Goal: Task Accomplishment & Management: Use online tool/utility

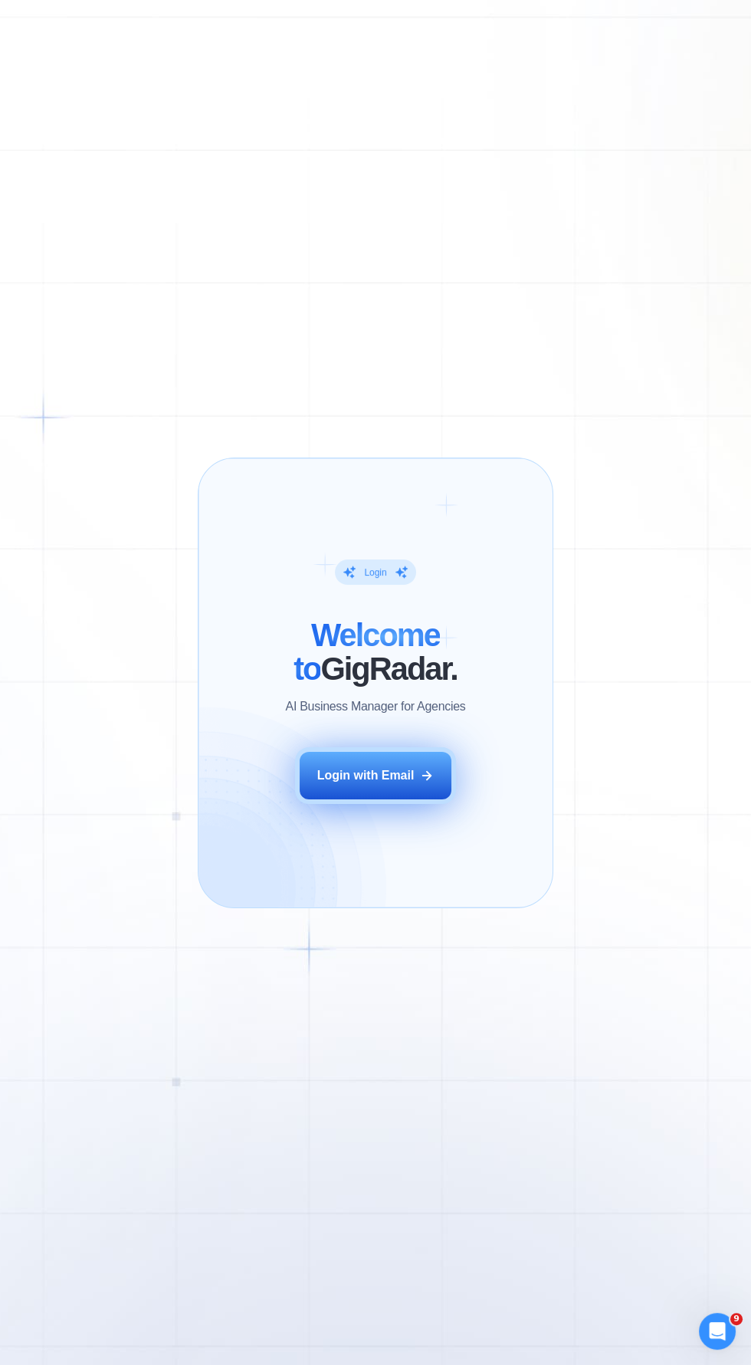
click at [350, 781] on div "Login with Email" at bounding box center [365, 775] width 97 height 17
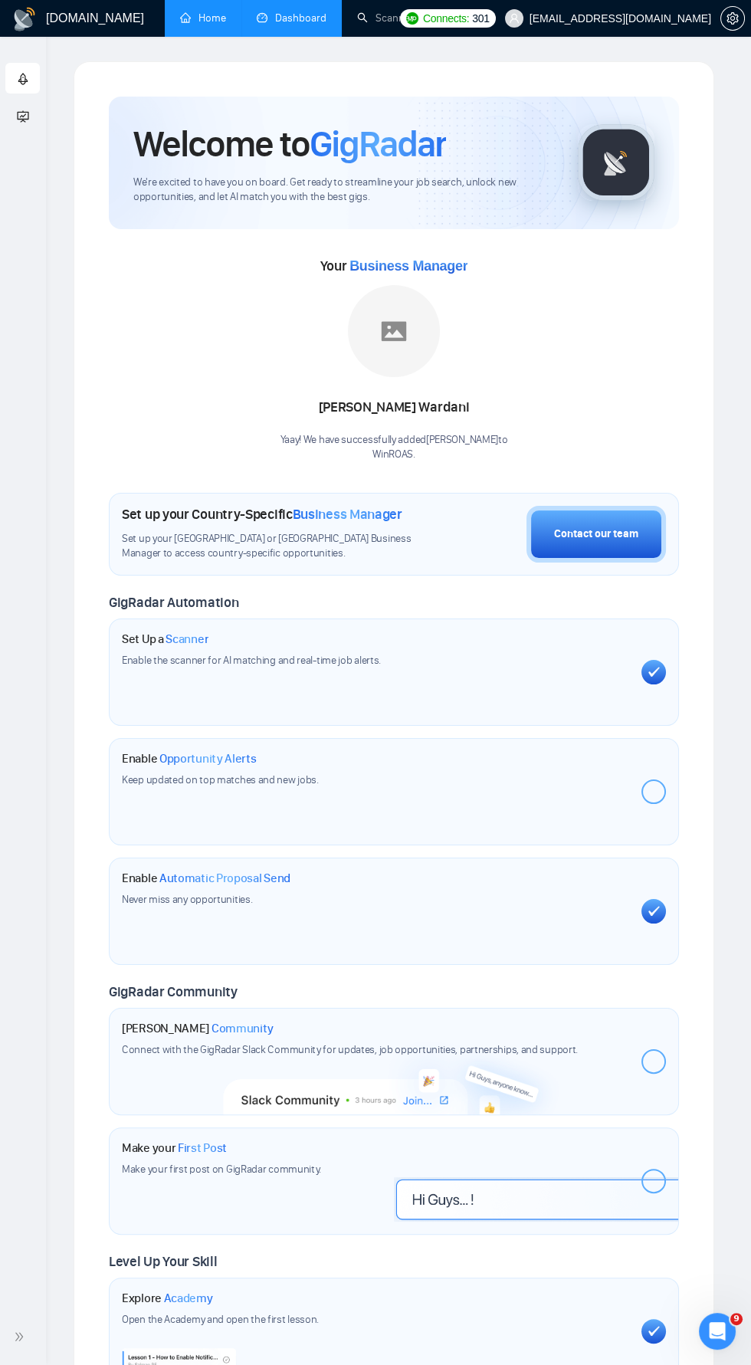
click at [302, 18] on link "Dashboard" at bounding box center [292, 17] width 70 height 13
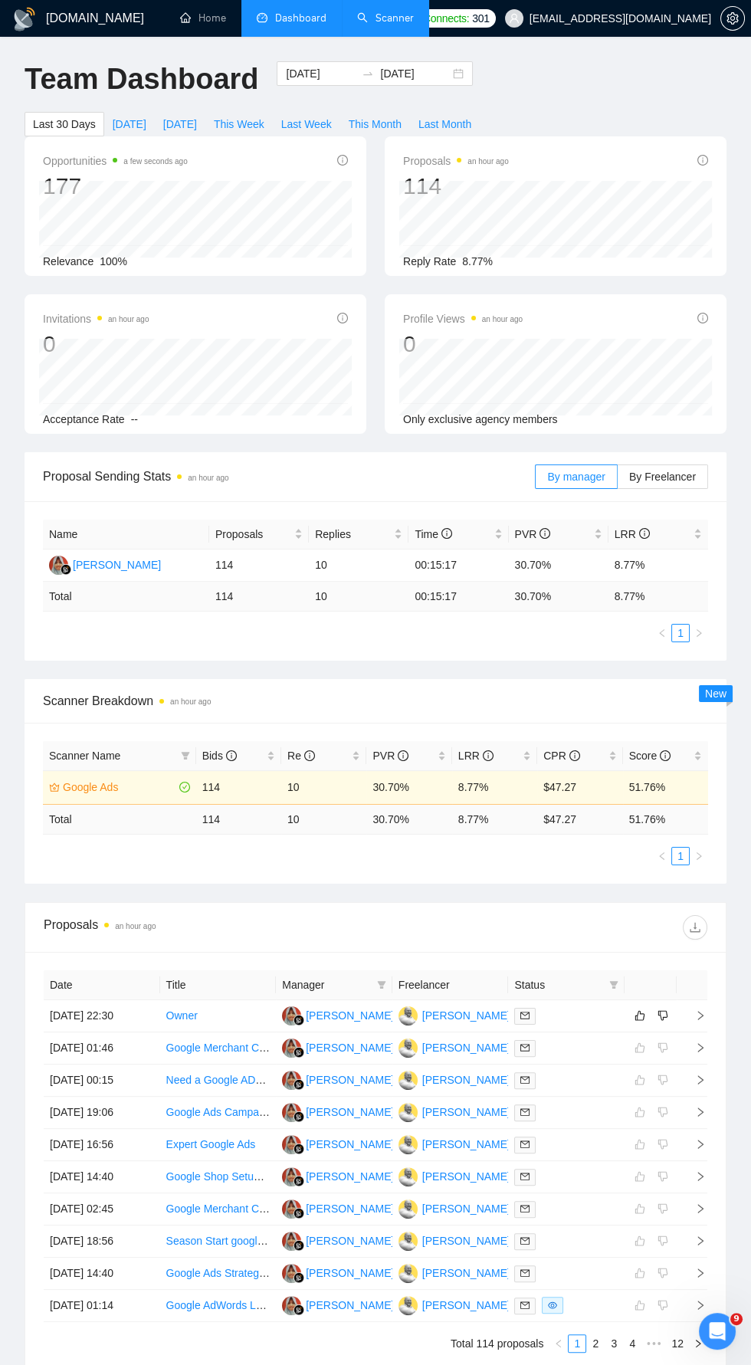
click at [375, 22] on link "Scanner" at bounding box center [385, 17] width 57 height 13
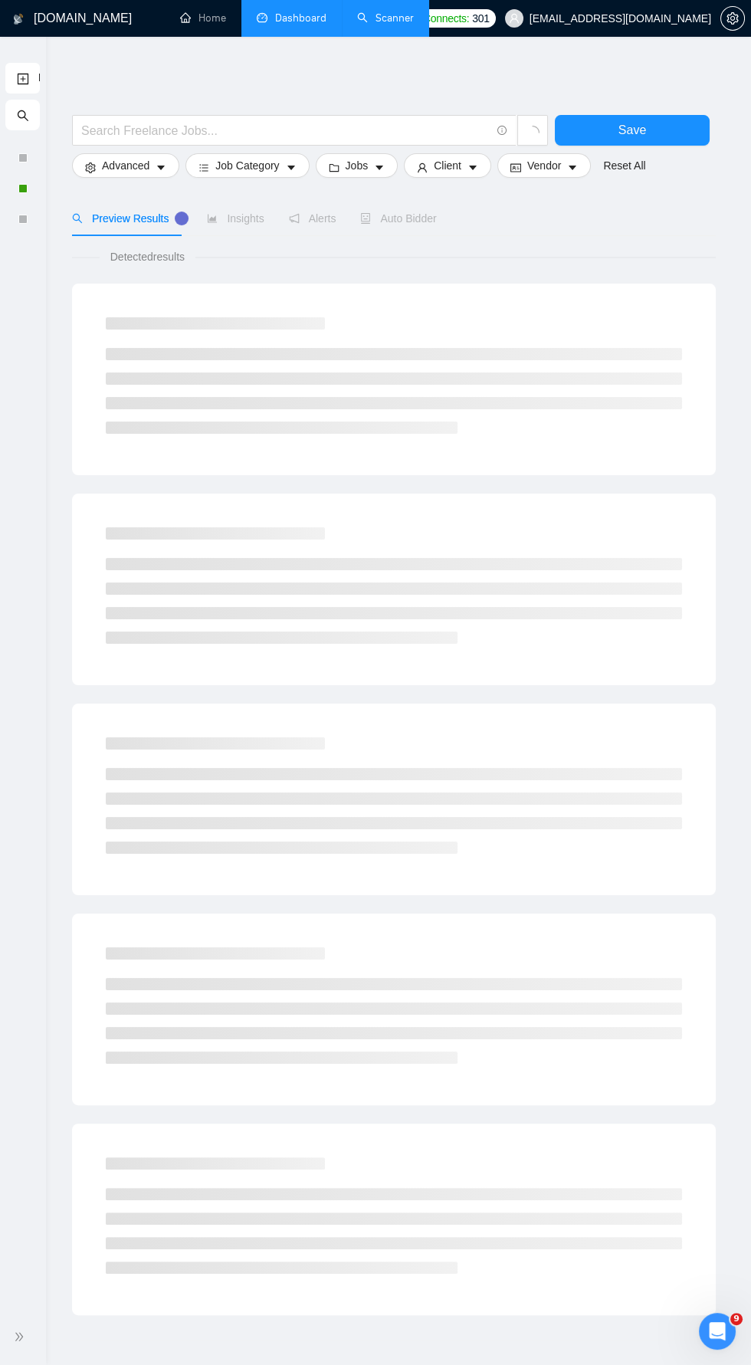
click at [25, 1333] on span "double-right" at bounding box center [21, 1336] width 15 height 15
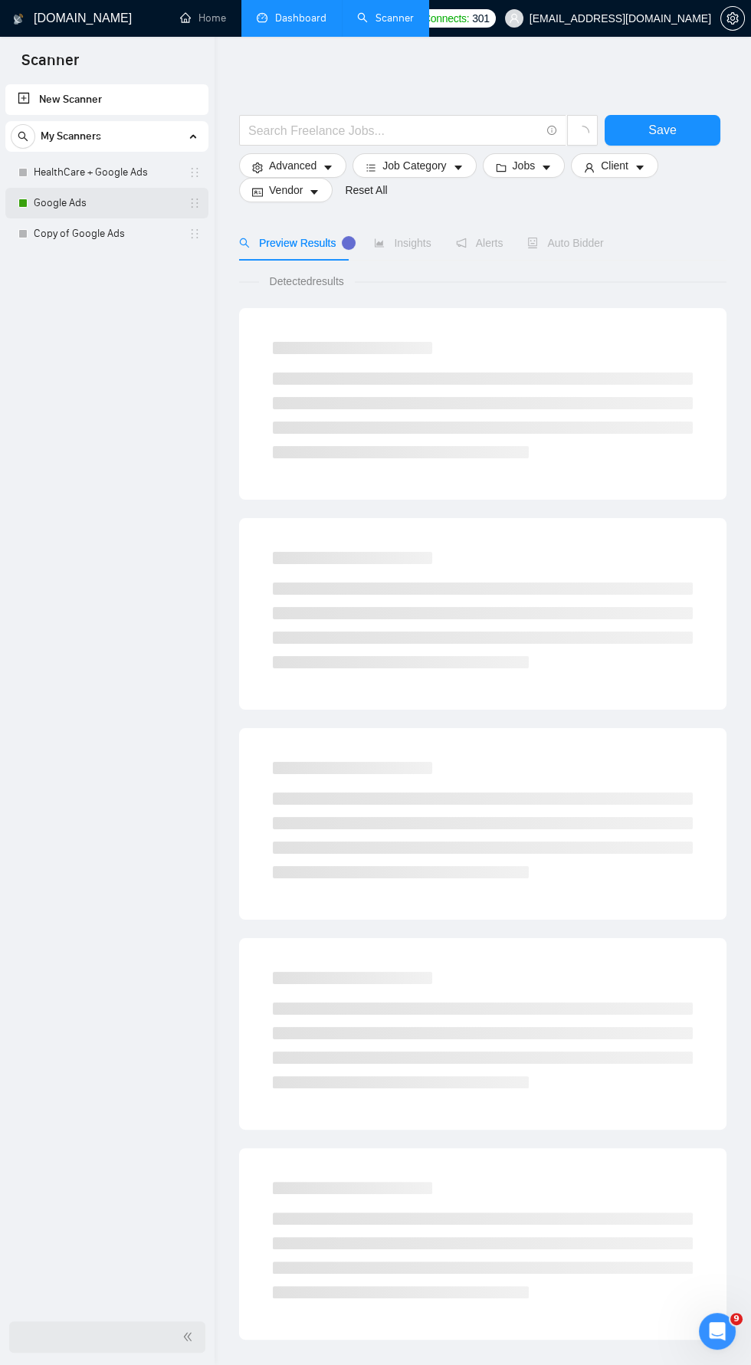
click at [84, 209] on link "Google Ads" at bounding box center [107, 203] width 146 height 31
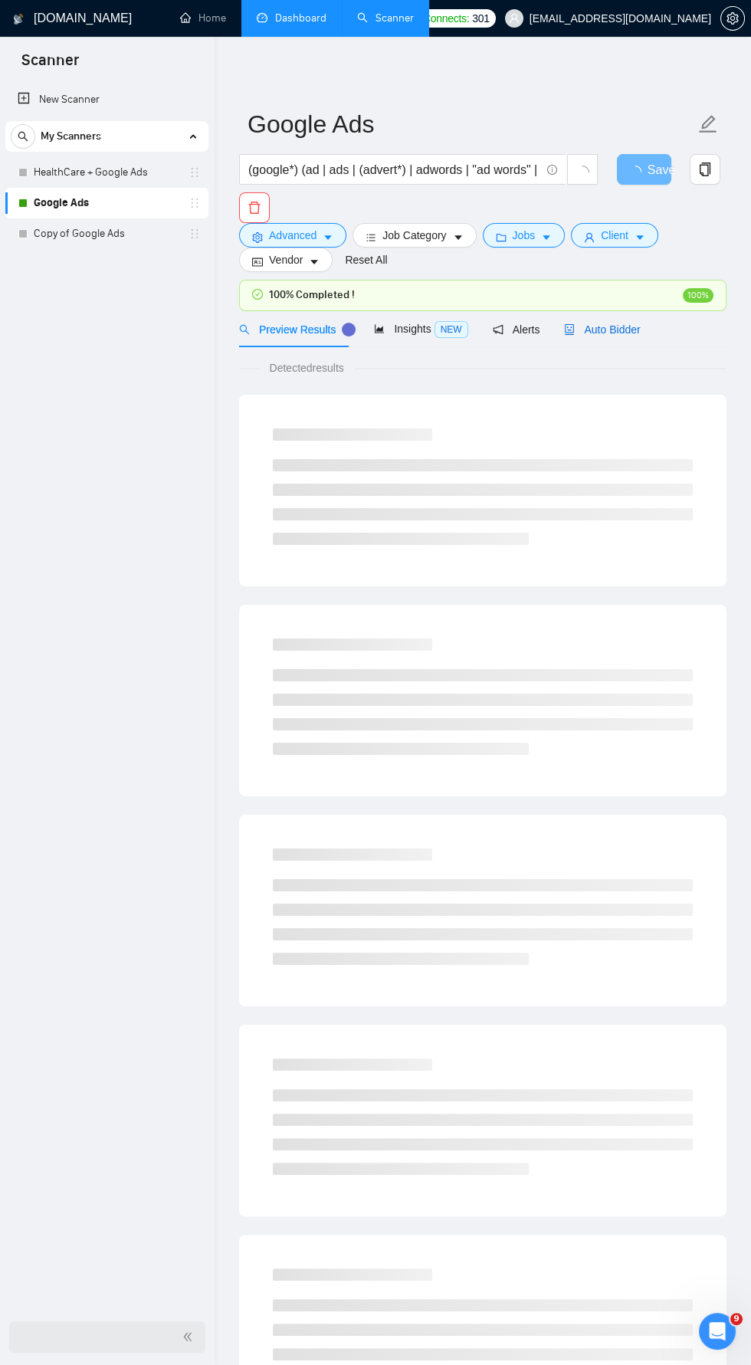
click at [614, 331] on span "Auto Bidder" at bounding box center [602, 329] width 76 height 12
